Goal: Use online tool/utility: Utilize a website feature to perform a specific function

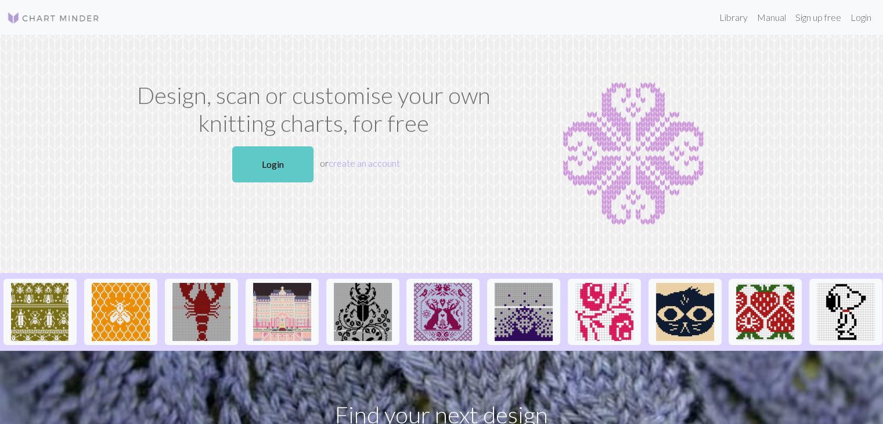
click at [301, 165] on link "Login" at bounding box center [272, 164] width 81 height 36
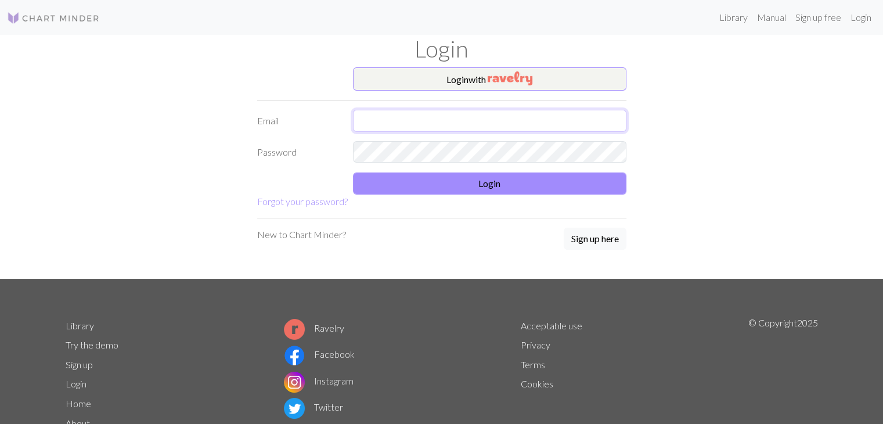
type input "[EMAIL_ADDRESS][DOMAIN_NAME]"
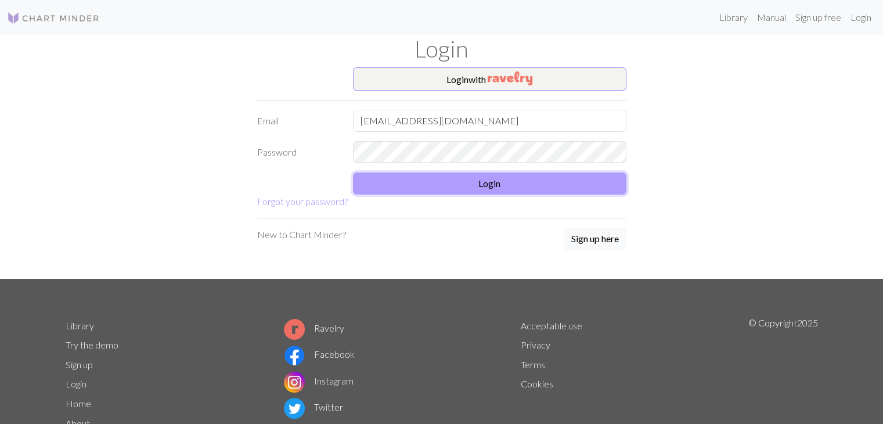
click at [504, 187] on button "Login" at bounding box center [489, 183] width 273 height 22
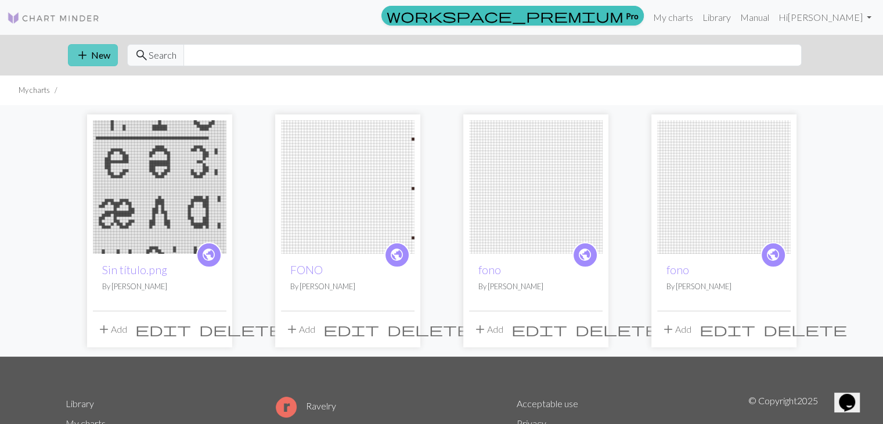
click at [100, 55] on button "add New" at bounding box center [93, 55] width 50 height 22
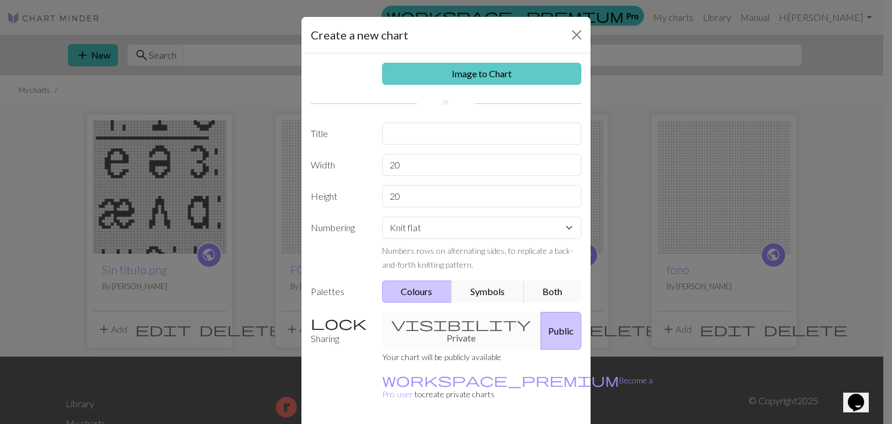
click at [467, 75] on link "Image to Chart" at bounding box center [482, 74] width 200 height 22
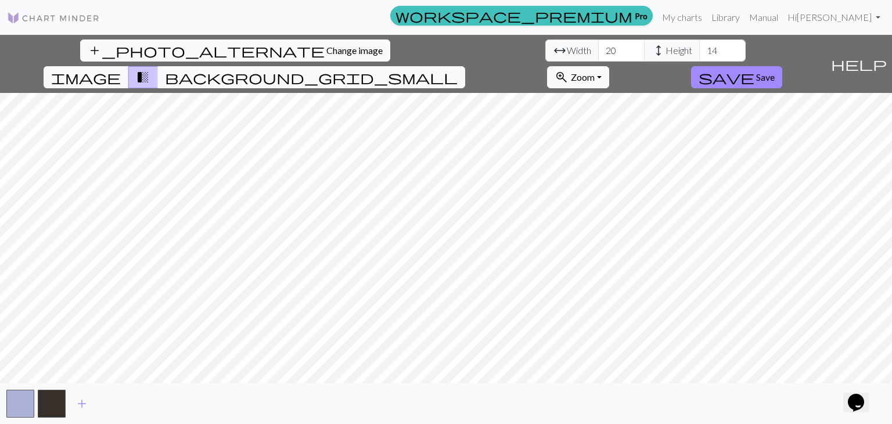
click at [216, 65] on div "add_photo_alternate Change image arrow_range Width 20 height Height 14 image tr…" at bounding box center [446, 229] width 892 height 389
click at [674, 384] on div "add_photo_alternate Change image arrow_range Width 20 height Height 14 image tr…" at bounding box center [446, 229] width 892 height 389
click at [598, 52] on input "20" at bounding box center [621, 50] width 46 height 22
type input "200"
click at [699, 48] on input "14" at bounding box center [722, 50] width 46 height 22
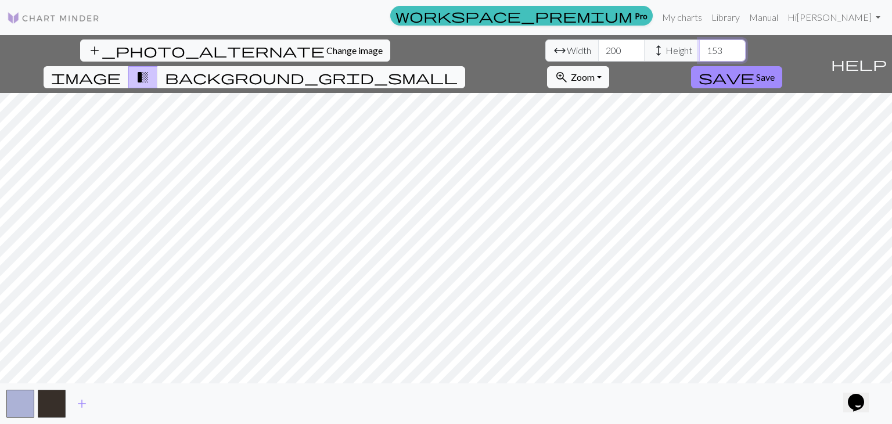
type input "153"
click at [458, 69] on span "background_grid_small" at bounding box center [311, 77] width 293 height 16
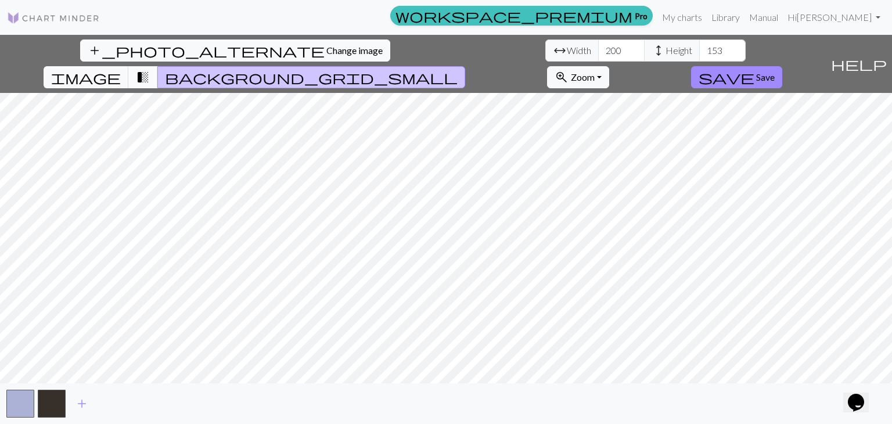
click at [150, 69] on span "transition_fade" at bounding box center [143, 77] width 14 height 16
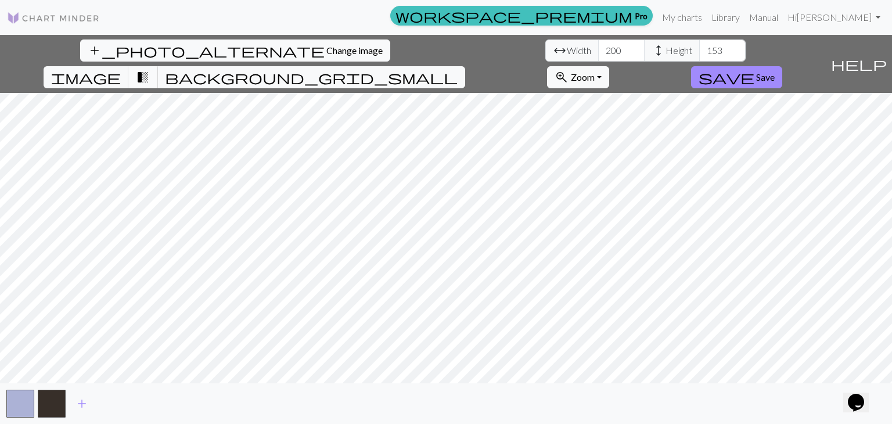
click at [150, 69] on span "transition_fade" at bounding box center [143, 77] width 14 height 16
click at [81, 398] on span "add" at bounding box center [82, 403] width 14 height 16
click at [107, 404] on span "add" at bounding box center [113, 403] width 14 height 16
click at [145, 405] on span "add" at bounding box center [145, 403] width 14 height 16
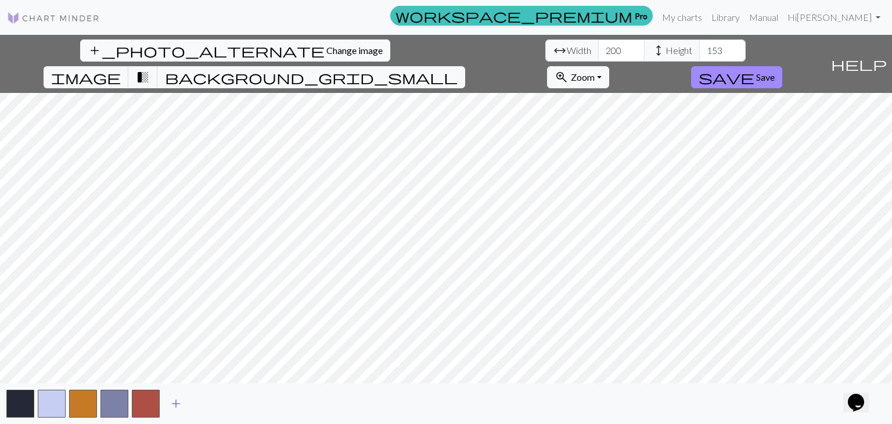
click at [177, 401] on span "add" at bounding box center [176, 403] width 14 height 16
click at [212, 402] on span "add" at bounding box center [207, 403] width 14 height 16
click at [246, 405] on button "add" at bounding box center [238, 404] width 29 height 22
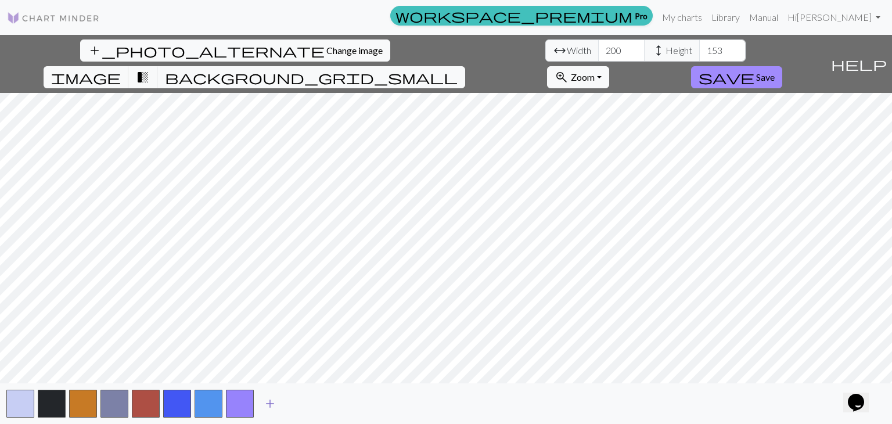
click at [269, 402] on span "add" at bounding box center [270, 403] width 14 height 16
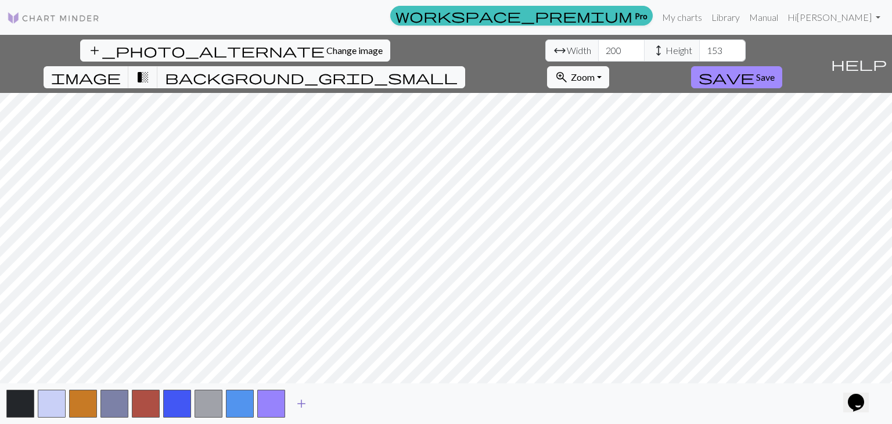
click at [302, 404] on span "add" at bounding box center [301, 403] width 14 height 16
click at [329, 402] on span "add" at bounding box center [333, 403] width 14 height 16
click at [261, 398] on button "button" at bounding box center [271, 404] width 28 height 28
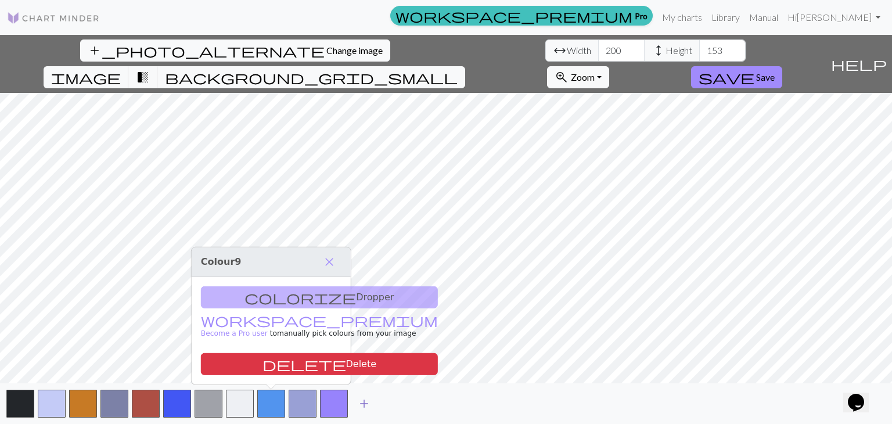
click at [363, 402] on span "add" at bounding box center [364, 403] width 14 height 16
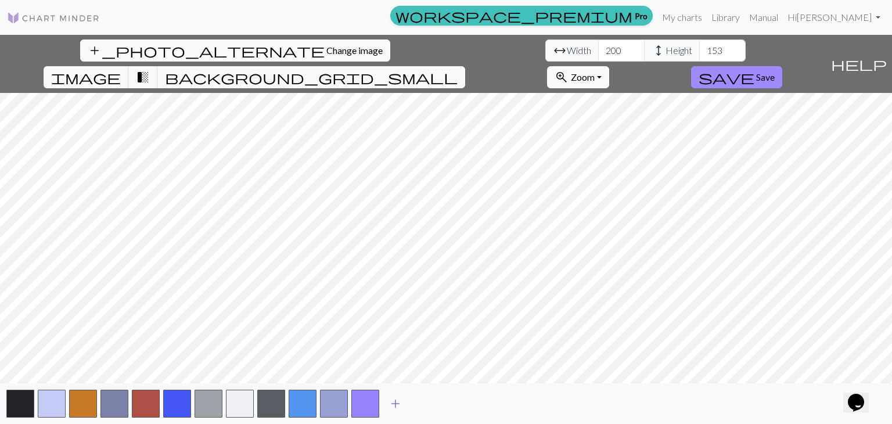
click at [393, 398] on span "add" at bounding box center [395, 403] width 14 height 16
click at [419, 400] on button "add" at bounding box center [426, 404] width 29 height 22
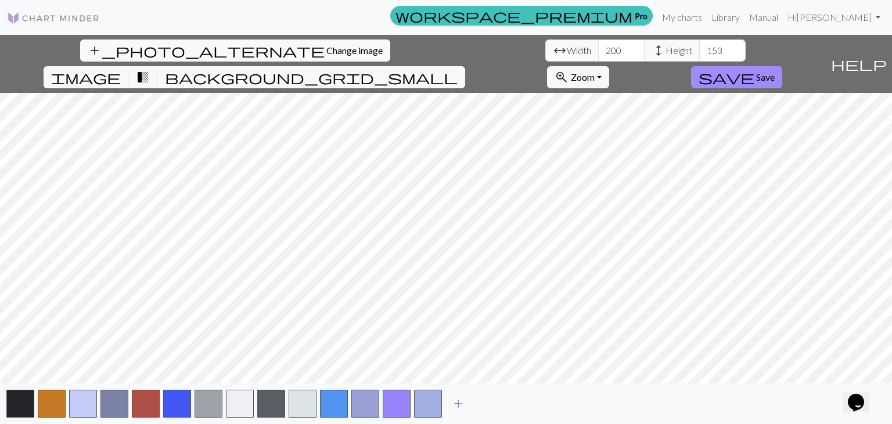
click at [462, 398] on span "add" at bounding box center [458, 403] width 14 height 16
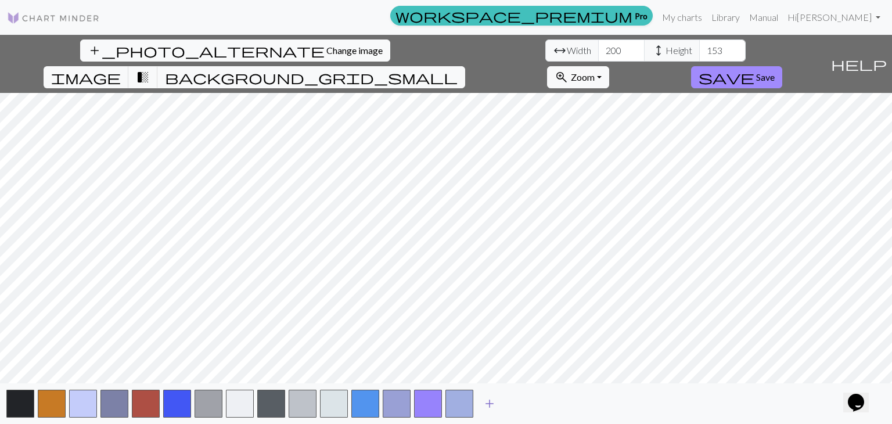
click at [491, 404] on span "add" at bounding box center [490, 403] width 14 height 16
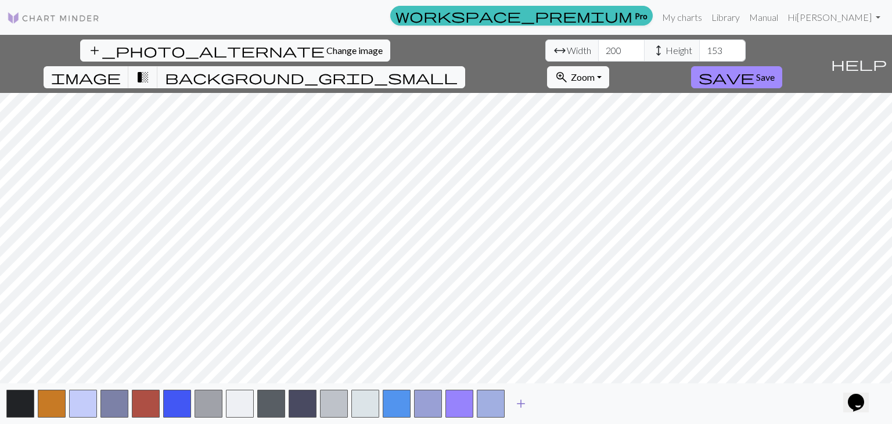
click at [527, 406] on span "add" at bounding box center [521, 403] width 14 height 16
click at [557, 402] on span "add" at bounding box center [552, 403] width 14 height 16
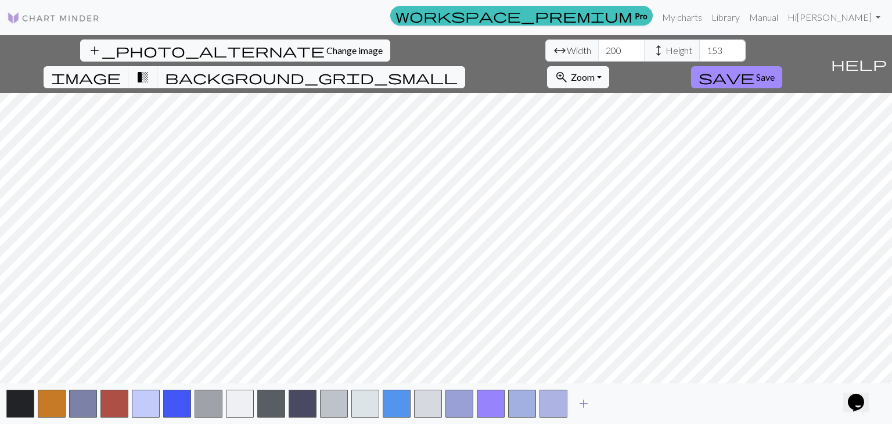
click at [585, 402] on span "add" at bounding box center [584, 403] width 14 height 16
click at [618, 404] on span "add" at bounding box center [615, 403] width 14 height 16
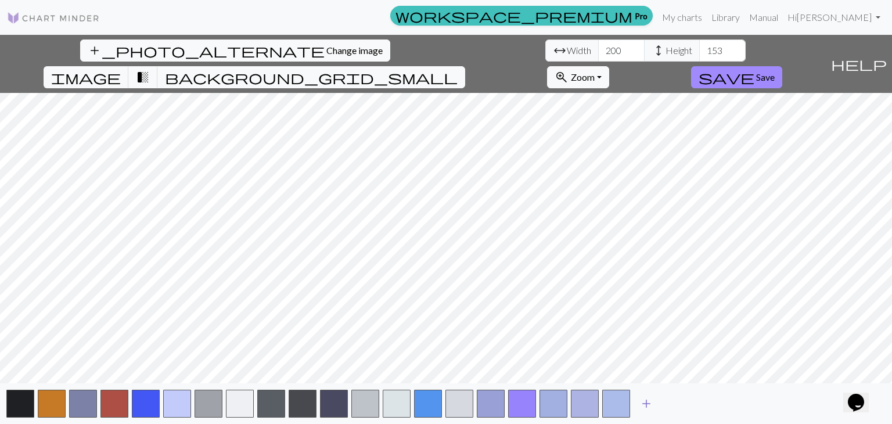
click at [643, 402] on span "add" at bounding box center [646, 403] width 14 height 16
click at [676, 403] on span "add" at bounding box center [678, 403] width 14 height 16
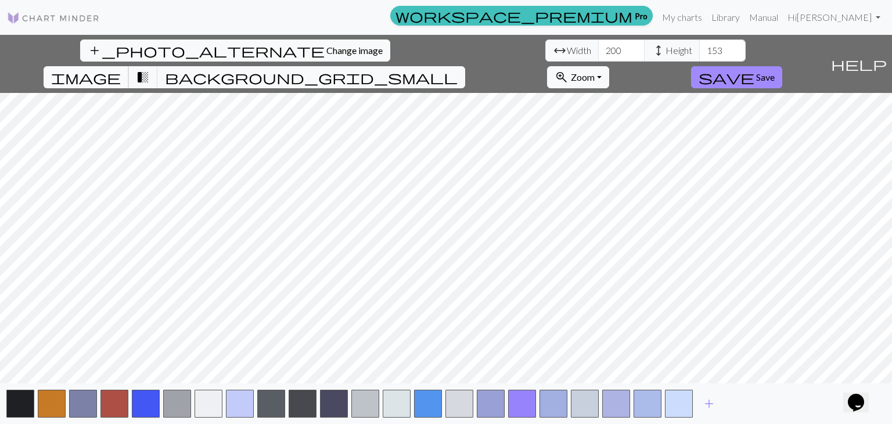
click at [121, 69] on span "image" at bounding box center [86, 77] width 70 height 16
click at [150, 69] on span "transition_fade" at bounding box center [143, 77] width 14 height 16
click at [465, 66] on button "background_grid_small" at bounding box center [311, 77] width 308 height 22
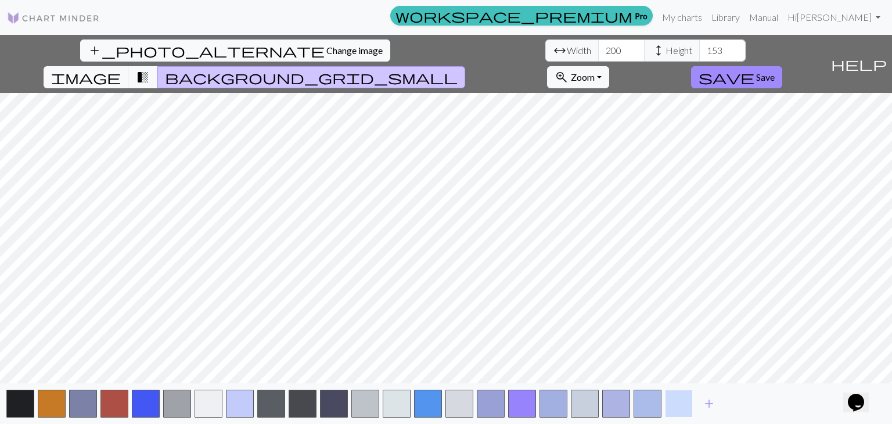
click at [683, 400] on button "button" at bounding box center [679, 404] width 28 height 28
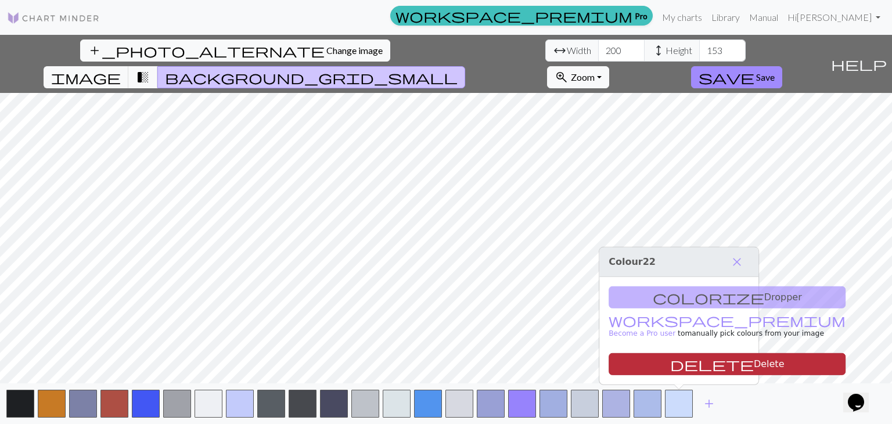
click at [674, 370] on button "delete Delete" at bounding box center [727, 364] width 237 height 22
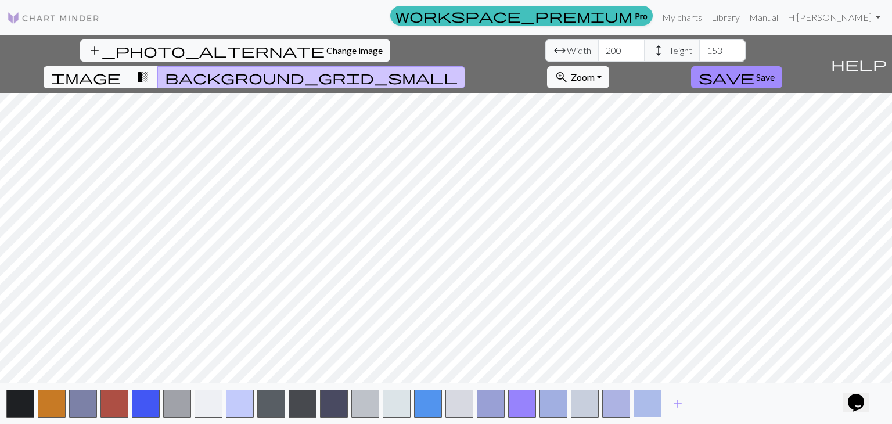
click at [652, 400] on button "button" at bounding box center [648, 404] width 28 height 28
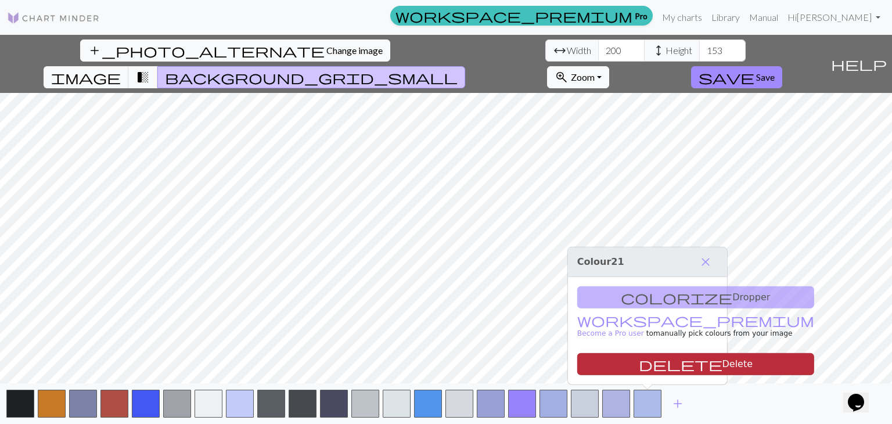
click at [646, 367] on button "delete Delete" at bounding box center [695, 364] width 237 height 22
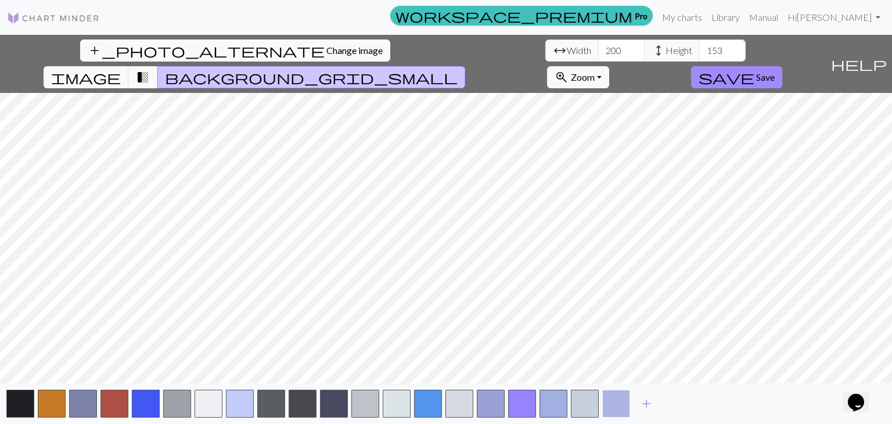
click at [615, 404] on button "button" at bounding box center [616, 404] width 28 height 28
